Goal: Obtain resource: Download file/media

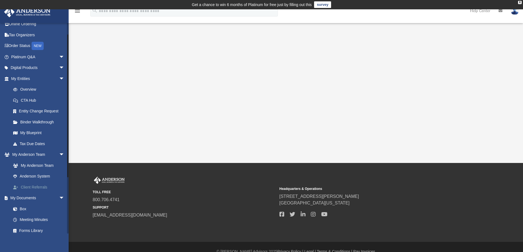
scroll to position [17, 0]
click at [34, 198] on link "My Documents arrow_drop_down" at bounding box center [38, 197] width 69 height 11
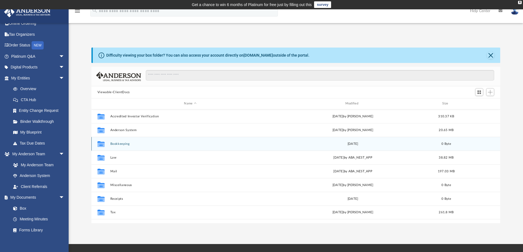
scroll to position [121, 405]
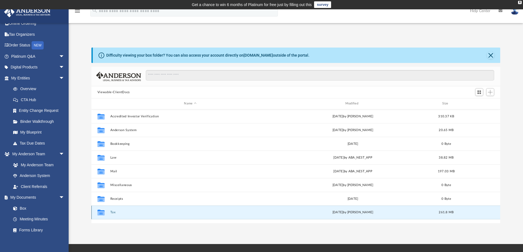
click at [111, 212] on button "Tax" at bounding box center [190, 212] width 160 height 4
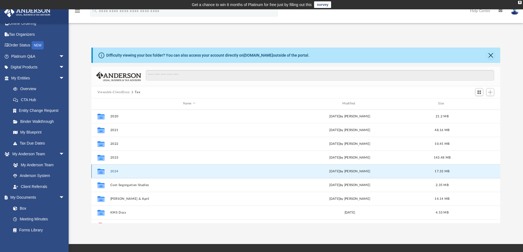
click at [115, 172] on button "2024" at bounding box center [189, 172] width 158 height 4
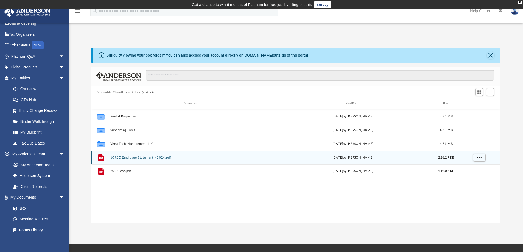
click at [124, 162] on div "File 1095C Employee Statement - 2024.pdf [DATE] by [PERSON_NAME] 226.29 KB" at bounding box center [295, 158] width 409 height 14
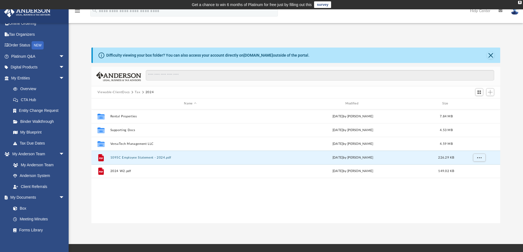
click at [138, 94] on button "Tax" at bounding box center [137, 92] width 5 height 5
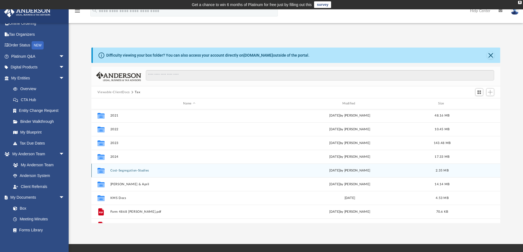
scroll to position [24, 0]
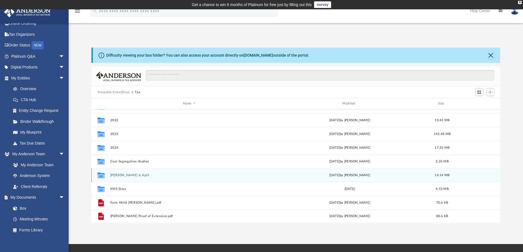
click at [134, 176] on button "[PERSON_NAME] & April" at bounding box center [189, 175] width 158 height 4
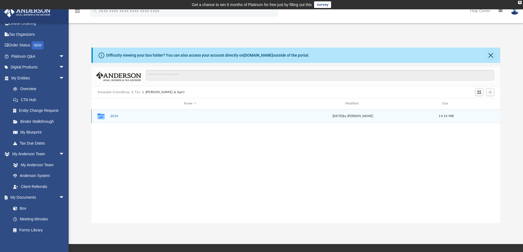
scroll to position [0, 0]
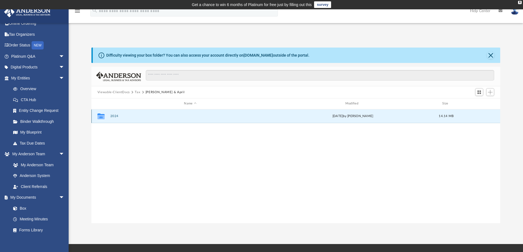
click at [115, 114] on button "2024" at bounding box center [190, 116] width 160 height 4
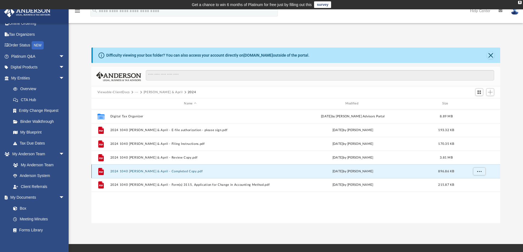
click at [121, 173] on button "2024 1040 [PERSON_NAME] & April - Completed Copy.pdf" at bounding box center [190, 172] width 160 height 4
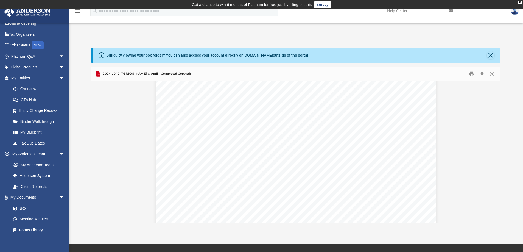
scroll to position [9660, 0]
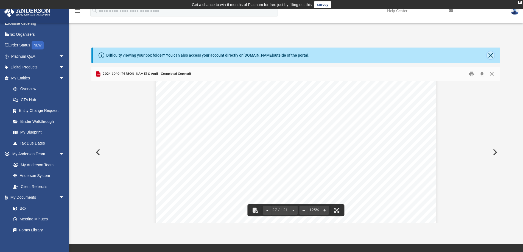
click at [491, 56] on button "Close" at bounding box center [491, 55] width 8 height 8
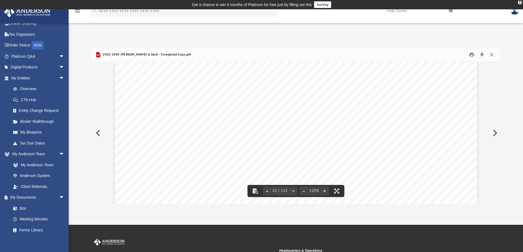
scroll to position [15073, 0]
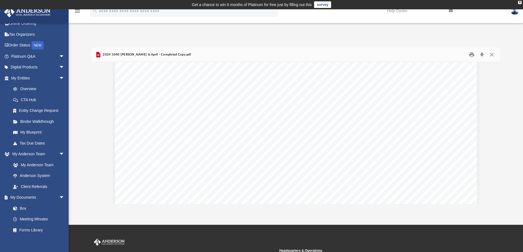
scroll to position [15084, 0]
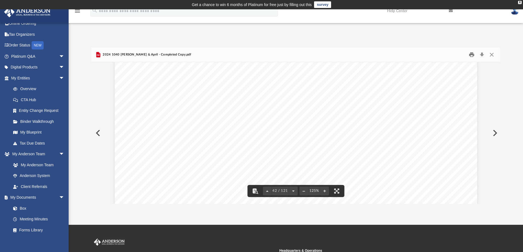
click at [472, 55] on button "Print" at bounding box center [472, 55] width 11 height 9
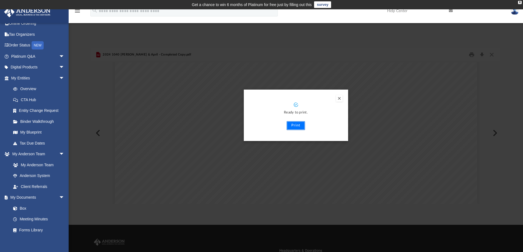
click at [296, 125] on button "Print" at bounding box center [296, 125] width 18 height 9
